Goal: Task Accomplishment & Management: Manage account settings

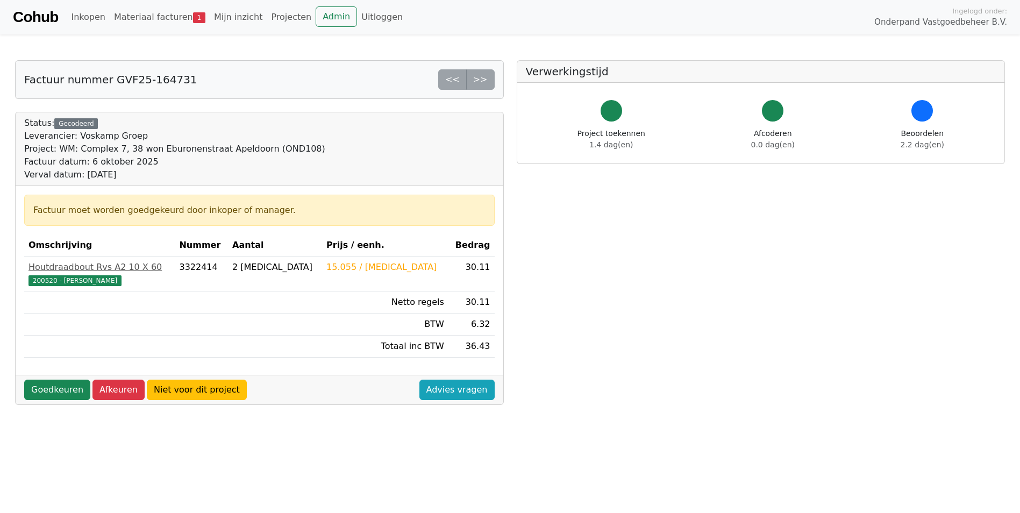
scroll to position [108, 0]
click at [52, 390] on link "Goedkeuren" at bounding box center [57, 390] width 66 height 20
click at [82, 283] on span "200520 - [PERSON_NAME]" at bounding box center [75, 280] width 93 height 11
